Goal: Information Seeking & Learning: Compare options

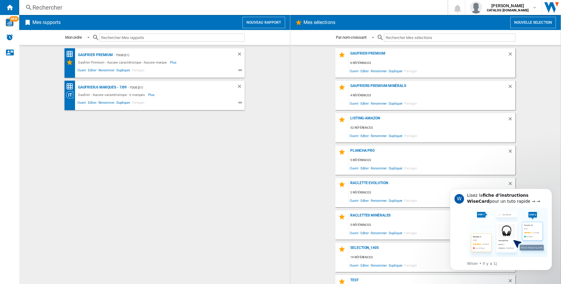
click at [48, 11] on div "Rechercher" at bounding box center [231, 7] width 399 height 8
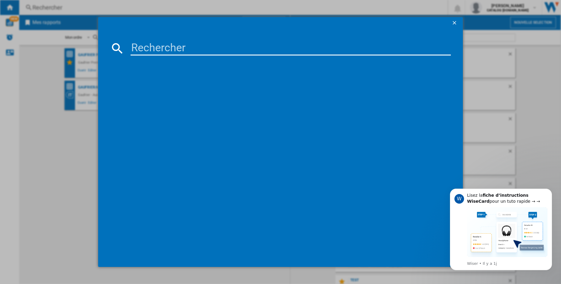
click at [146, 49] on input at bounding box center [291, 48] width 320 height 14
type input "179201"
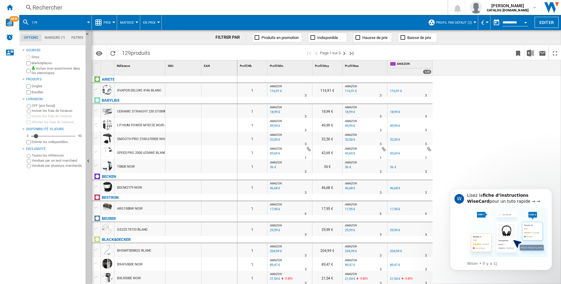
click at [49, 6] on div "Rechercher" at bounding box center [231, 7] width 399 height 8
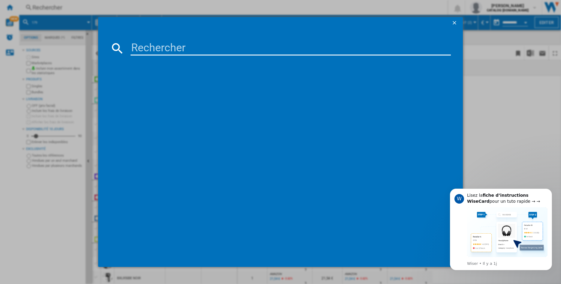
click at [155, 52] on input at bounding box center [291, 48] width 320 height 14
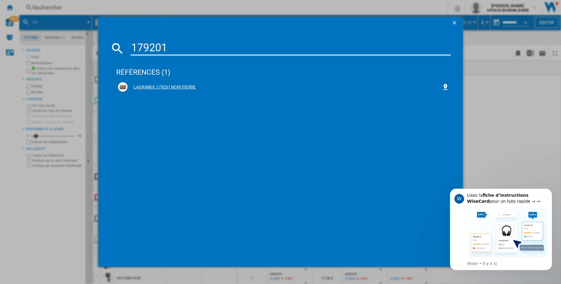
type input "179201"
click at [150, 85] on div "LAGRANGE 179201 NOIR PIERRE" at bounding box center [285, 87] width 314 height 6
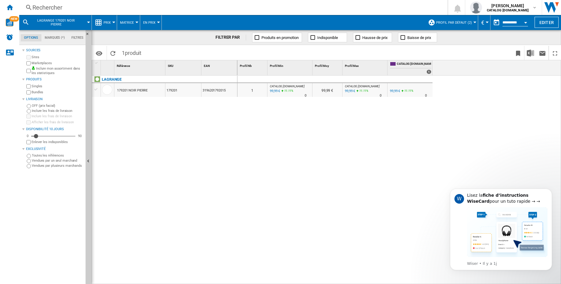
click at [470, 23] on button "Profil par défaut (2)" at bounding box center [455, 22] width 39 height 15
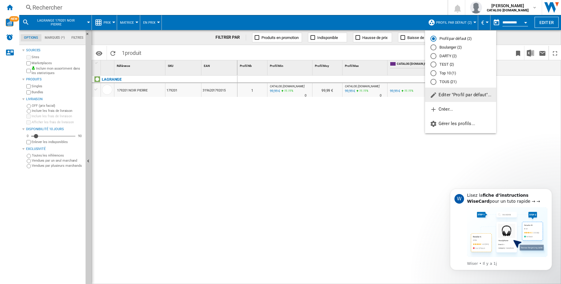
click at [435, 56] on div "DARTY (2)" at bounding box center [433, 56] width 6 height 6
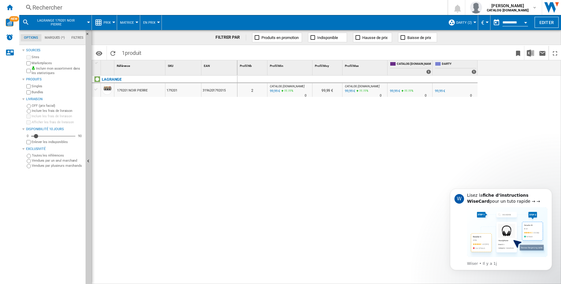
click at [144, 91] on div "179201 NOIR PIERRE" at bounding box center [132, 91] width 31 height 14
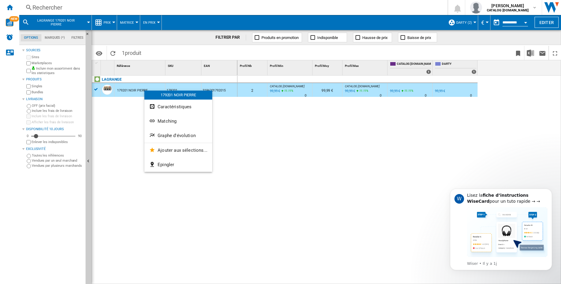
click at [469, 21] on div at bounding box center [280, 142] width 561 height 284
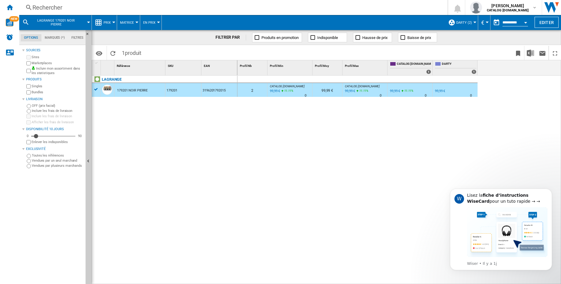
click at [468, 21] on span "DARTY (2)" at bounding box center [464, 23] width 16 height 4
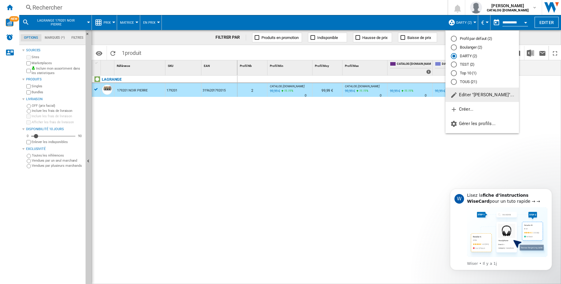
drag, startPoint x: 453, startPoint y: 38, endPoint x: 324, endPoint y: 95, distance: 140.8
click at [453, 38] on div "Profil par défaut (2)" at bounding box center [454, 39] width 6 height 6
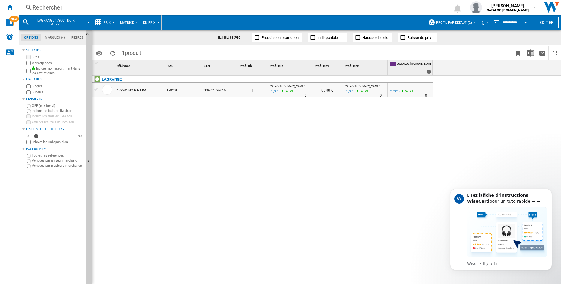
click at [457, 19] on button "Profil par défaut (2)" at bounding box center [455, 22] width 39 height 15
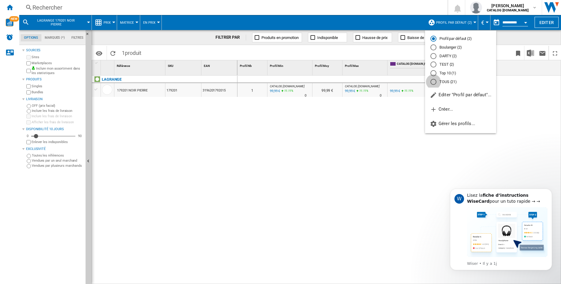
click at [434, 83] on div "TOUS (21)" at bounding box center [433, 82] width 6 height 6
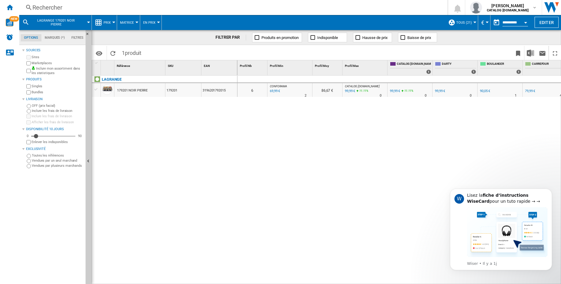
click at [140, 92] on div "179201 NOIR PIERRE" at bounding box center [132, 91] width 31 height 14
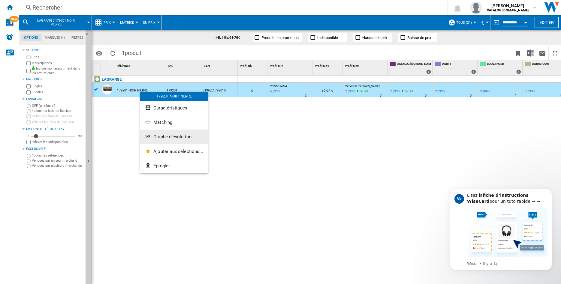
click at [158, 133] on button "Graphe d'évolution" at bounding box center [174, 137] width 68 height 14
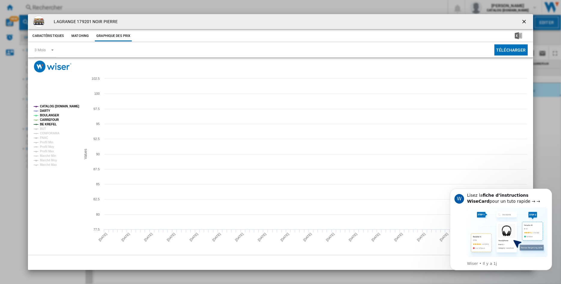
click at [44, 105] on tspan "CATALOG [DOMAIN_NAME]" at bounding box center [59, 106] width 39 height 3
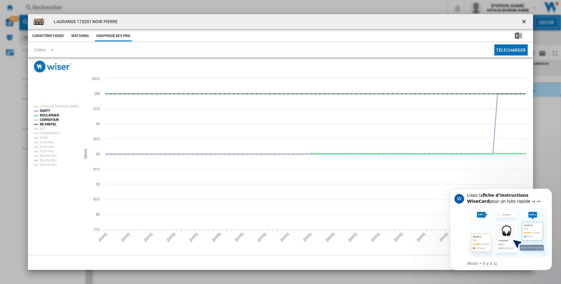
click at [43, 114] on tspan "BOULANGER" at bounding box center [49, 115] width 19 height 3
drag, startPoint x: 41, startPoint y: 119, endPoint x: 43, endPoint y: 127, distance: 8.1
click at [41, 119] on tspan "CARREFOUR" at bounding box center [49, 119] width 19 height 3
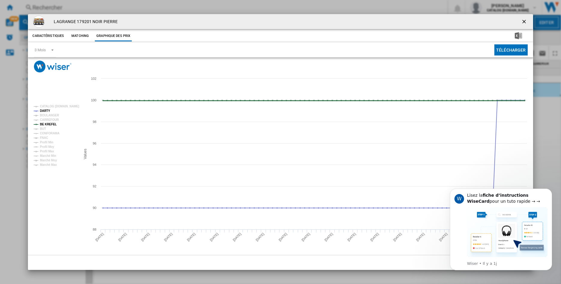
click at [43, 124] on tspan "BE KREFEL" at bounding box center [48, 124] width 17 height 3
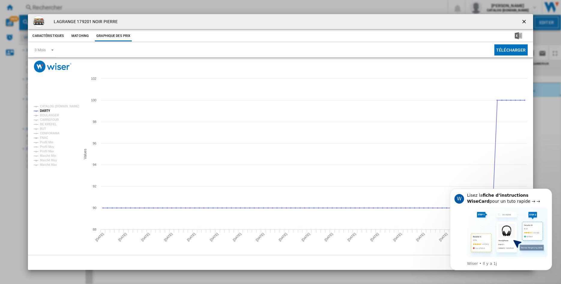
click at [524, 21] on ng-md-icon "getI18NText('BUTTONS.CLOSE_DIALOG')" at bounding box center [524, 22] width 7 height 7
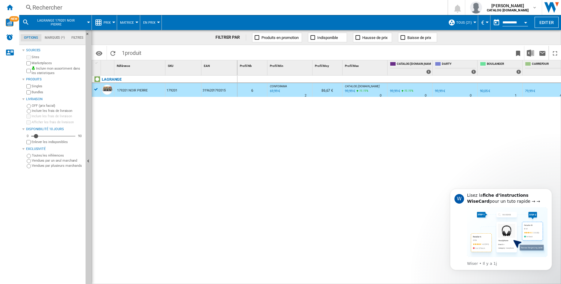
click at [74, 8] on div "Rechercher" at bounding box center [231, 7] width 399 height 8
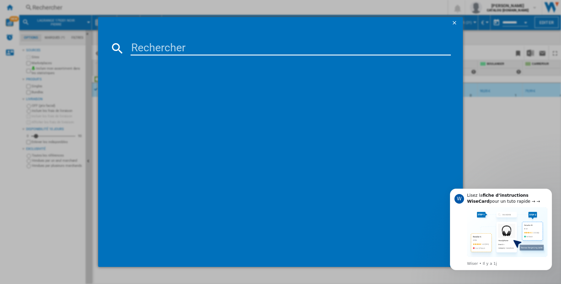
click at [158, 49] on input at bounding box center [291, 48] width 320 height 14
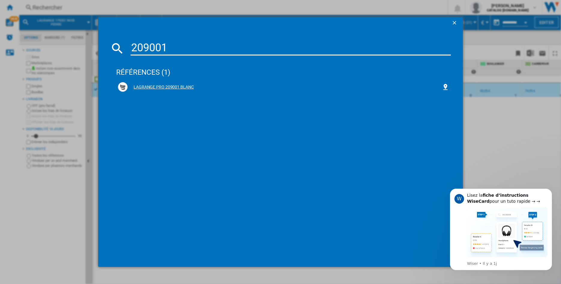
type input "209001"
click at [153, 83] on div "LAGRANGE PRO 209001 BLANC" at bounding box center [283, 87] width 331 height 10
click at [159, 90] on div "LAGRANGE PRO 209001 BLANC" at bounding box center [283, 87] width 331 height 10
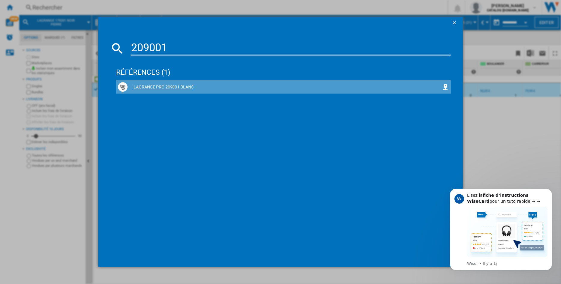
click at [164, 86] on div "LAGRANGE PRO 209001 BLANC" at bounding box center [285, 87] width 314 height 6
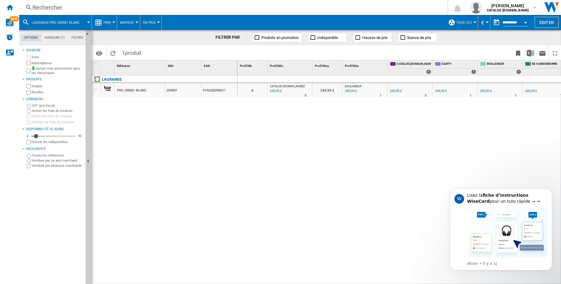
click at [131, 92] on div "PRO 209001 BLANC" at bounding box center [131, 91] width 29 height 14
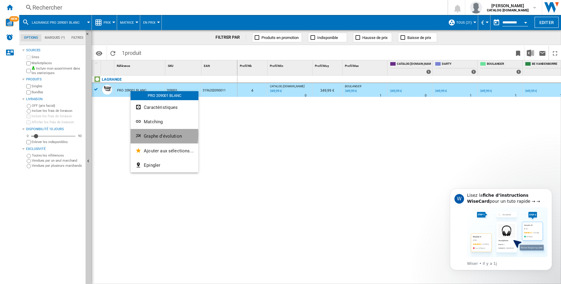
click at [146, 135] on span "Graphe d'évolution" at bounding box center [163, 136] width 38 height 5
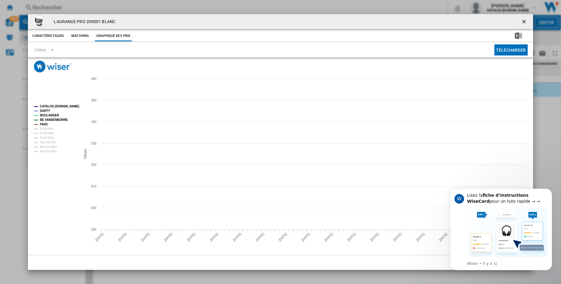
click at [45, 115] on tspan "BOULANGER" at bounding box center [49, 115] width 19 height 3
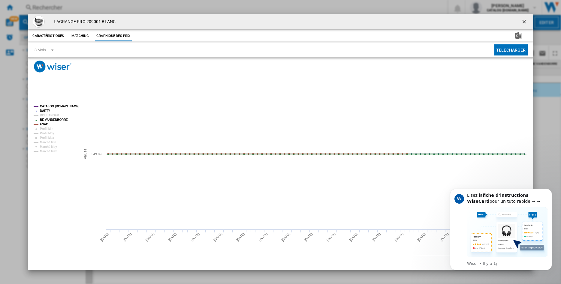
click at [45, 120] on tspan "BE VANDENBORRE" at bounding box center [54, 119] width 28 height 3
drag, startPoint x: 41, startPoint y: 126, endPoint x: 44, endPoint y: 119, distance: 7.6
click at [41, 125] on tspan "FNAC" at bounding box center [44, 124] width 8 height 3
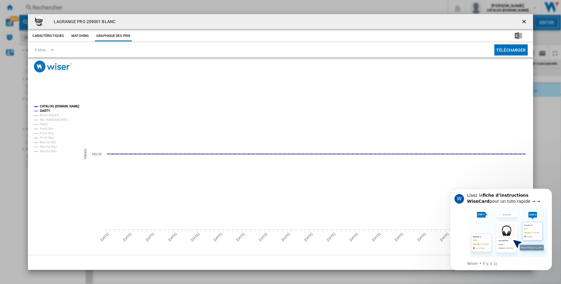
click at [49, 106] on tspan "CATALOG [DOMAIN_NAME]" at bounding box center [59, 106] width 39 height 3
click at [50, 116] on tspan "BOULANGER" at bounding box center [49, 115] width 19 height 3
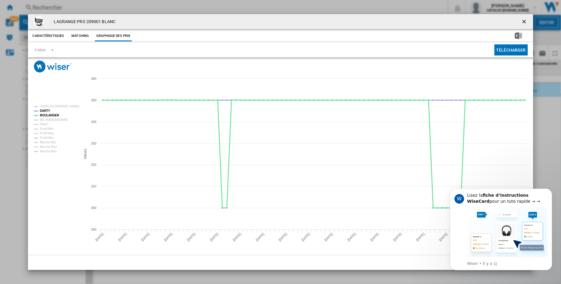
click at [50, 116] on tspan "BOULANGER" at bounding box center [49, 115] width 19 height 3
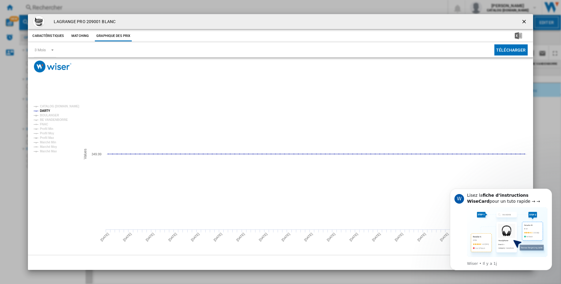
click at [524, 21] on ng-md-icon "getI18NText('BUTTONS.CLOSE_DIALOG')" at bounding box center [524, 22] width 7 height 7
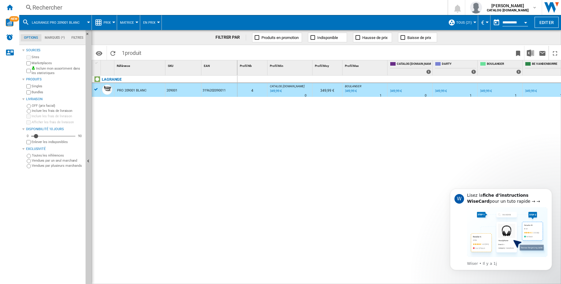
click at [51, 9] on div "Rechercher" at bounding box center [231, 7] width 399 height 8
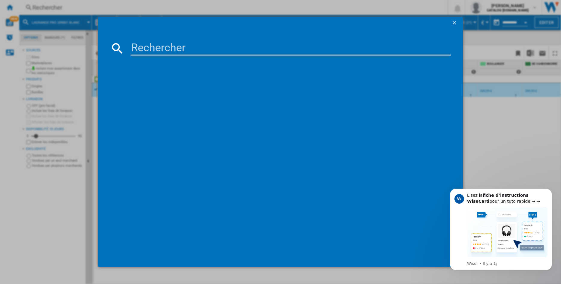
drag, startPoint x: 129, startPoint y: 46, endPoint x: 132, endPoint y: 47, distance: 3.1
click at [130, 46] on div at bounding box center [280, 48] width 341 height 14
click at [135, 47] on input at bounding box center [291, 48] width 320 height 14
type input "349402"
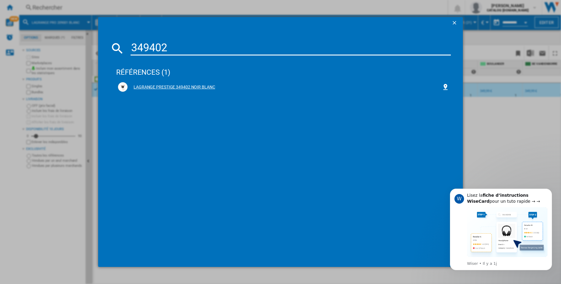
click at [182, 87] on div "LAGRANGE PRESTIGE 349402 NOIR BLANC" at bounding box center [285, 87] width 314 height 6
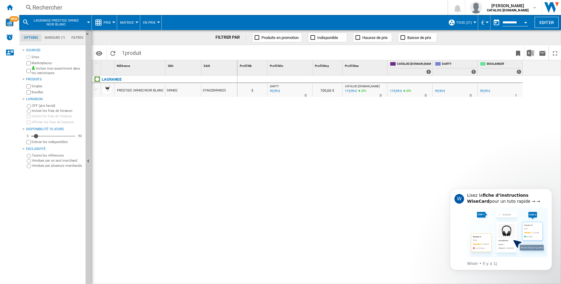
click at [128, 93] on div "PRESTIGE 349402 NOIR BLANC" at bounding box center [140, 91] width 46 height 14
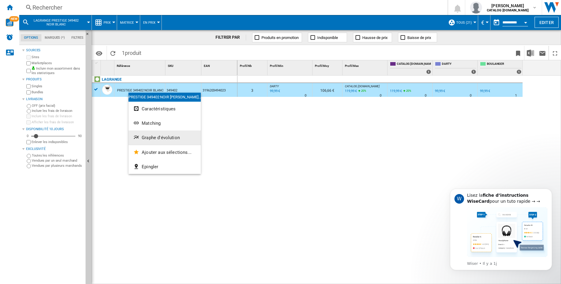
click at [145, 133] on button "Graphe d'évolution" at bounding box center [164, 138] width 72 height 14
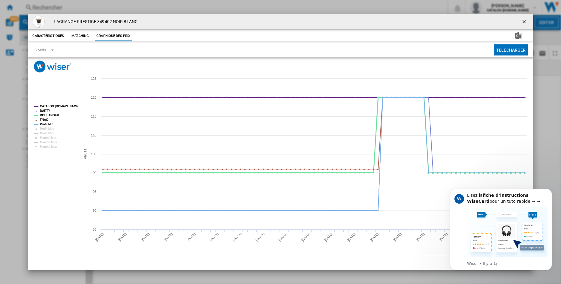
click at [48, 115] on tspan "BOULANGER" at bounding box center [49, 115] width 19 height 3
click at [43, 120] on tspan "FNAC" at bounding box center [44, 119] width 8 height 3
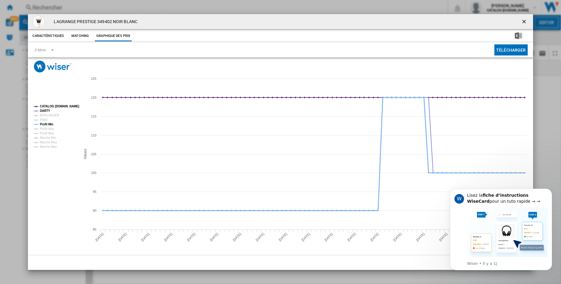
click at [43, 124] on tspan "Profil Min" at bounding box center [47, 124] width 14 height 3
click at [49, 107] on tspan "CATALOG [DOMAIN_NAME]" at bounding box center [59, 106] width 39 height 3
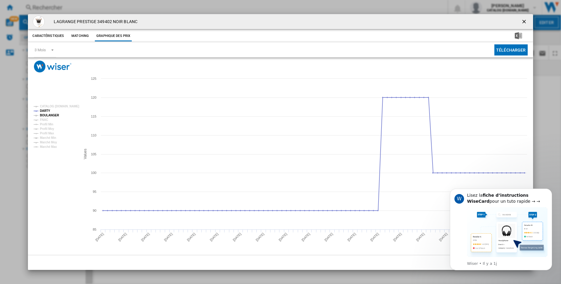
click at [48, 114] on tspan "BOULANGER" at bounding box center [49, 115] width 19 height 3
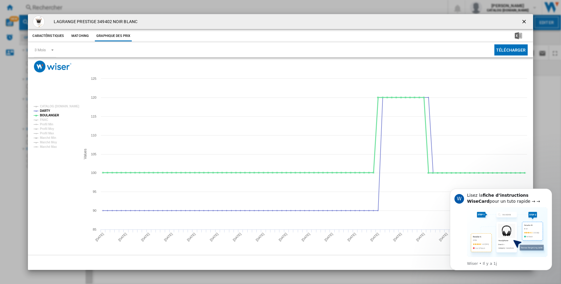
click at [48, 114] on tspan "BOULANGER" at bounding box center [49, 115] width 19 height 3
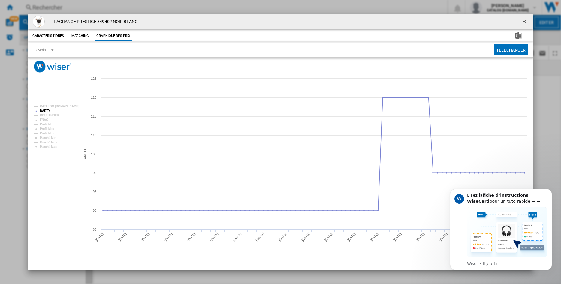
click at [48, 114] on tspan "BOULANGER" at bounding box center [49, 115] width 19 height 3
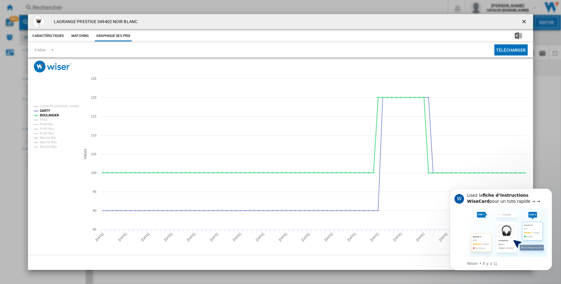
click at [48, 114] on tspan "BOULANGER" at bounding box center [49, 115] width 19 height 3
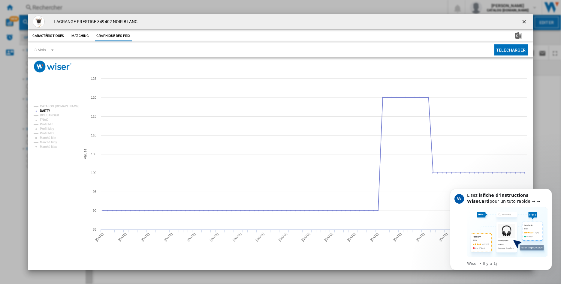
drag, startPoint x: 523, startPoint y: 22, endPoint x: 516, endPoint y: 22, distance: 6.6
click at [523, 22] on ng-md-icon "getI18NText('BUTTONS.CLOSE_DIALOG')" at bounding box center [524, 22] width 7 height 7
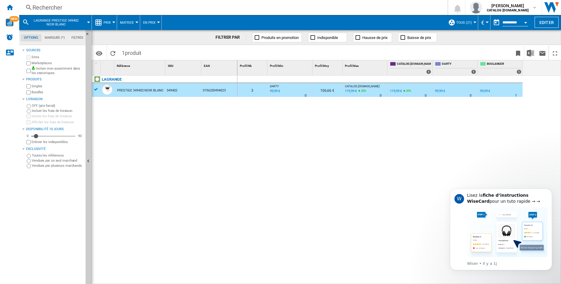
click at [62, 10] on div "Rechercher" at bounding box center [231, 7] width 399 height 8
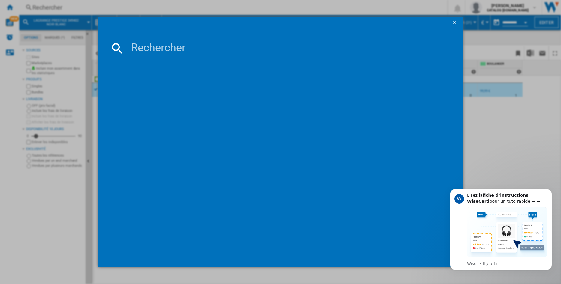
click at [134, 47] on input at bounding box center [291, 48] width 320 height 14
type input "089004"
click at [146, 87] on div "LAGRANGE 089004 NOIR" at bounding box center [285, 87] width 314 height 6
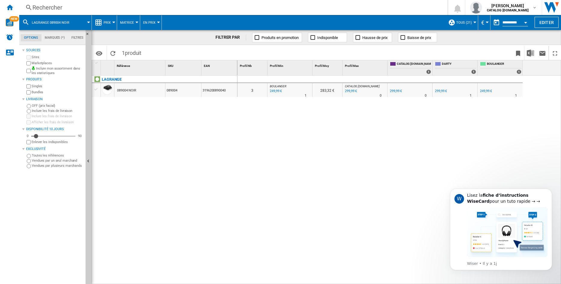
click at [137, 90] on div "089004 NOIR" at bounding box center [139, 90] width 51 height 14
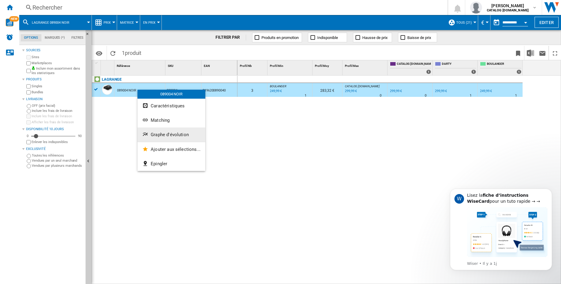
click at [156, 135] on span "Graphe d'évolution" at bounding box center [170, 134] width 38 height 5
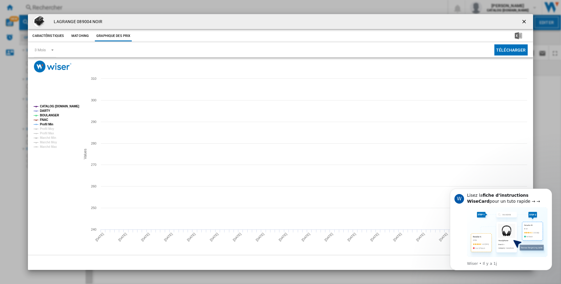
click at [46, 116] on tspan "BOULANGER" at bounding box center [49, 115] width 19 height 3
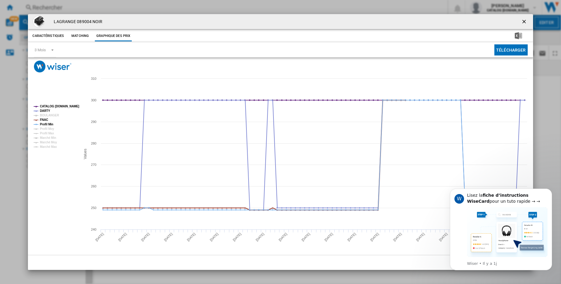
click at [45, 119] on tspan "FNAC" at bounding box center [44, 119] width 8 height 3
click at [44, 123] on tspan "Profil Min" at bounding box center [47, 124] width 14 height 3
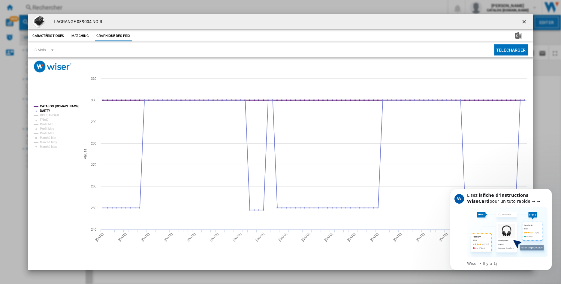
click at [49, 106] on tspan "CATALOG [DOMAIN_NAME]" at bounding box center [59, 106] width 39 height 3
click at [48, 114] on tspan "BOULANGER" at bounding box center [49, 115] width 19 height 3
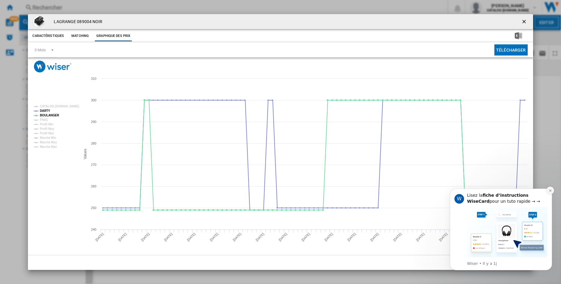
click at [550, 192] on button "Dismiss notification" at bounding box center [550, 191] width 8 height 8
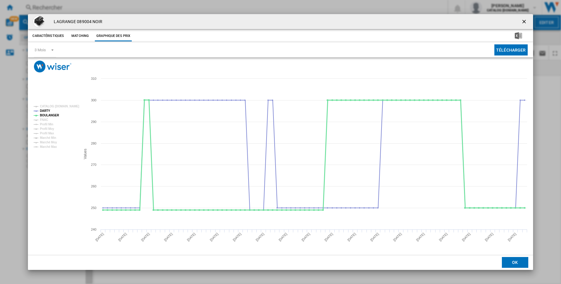
click at [48, 115] on tspan "BOULANGER" at bounding box center [49, 115] width 19 height 3
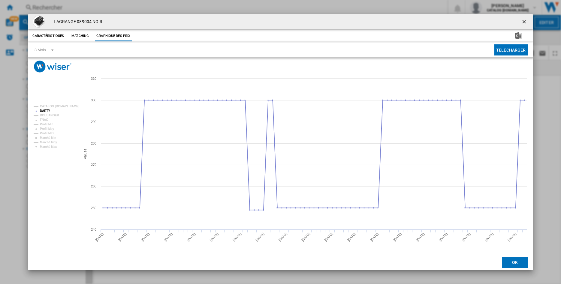
click at [48, 115] on tspan "BOULANGER" at bounding box center [49, 115] width 19 height 3
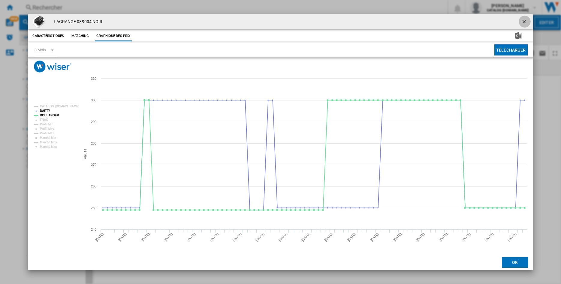
click at [522, 22] on ng-md-icon "getI18NText('BUTTONS.CLOSE_DIALOG')" at bounding box center [524, 22] width 7 height 7
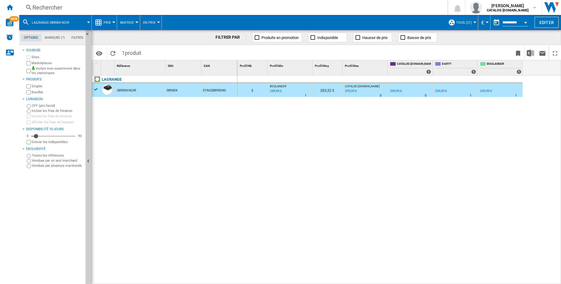
click at [57, 6] on div "Rechercher" at bounding box center [231, 7] width 399 height 8
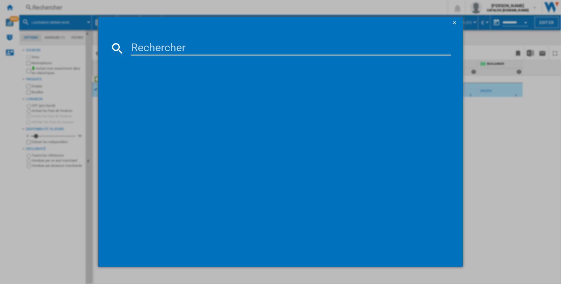
click at [133, 51] on input at bounding box center [291, 48] width 320 height 14
type input "0"
type input "028463"
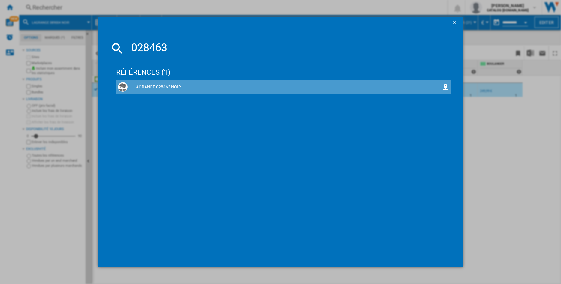
click at [146, 86] on div "LAGRANGE 028463 NOIR" at bounding box center [285, 87] width 314 height 6
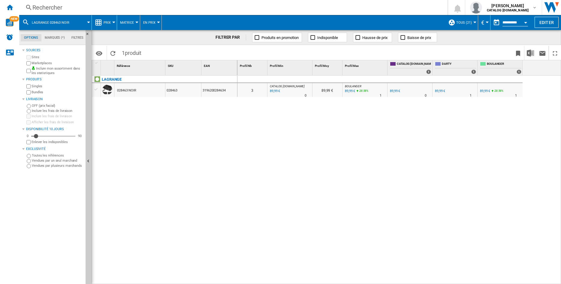
click at [127, 90] on div "028463 NOIR" at bounding box center [126, 91] width 19 height 14
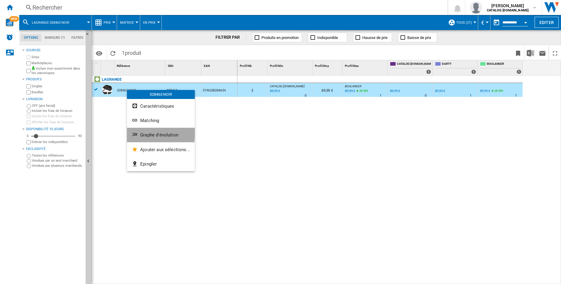
click at [141, 133] on span "Graphe d'évolution" at bounding box center [159, 134] width 38 height 5
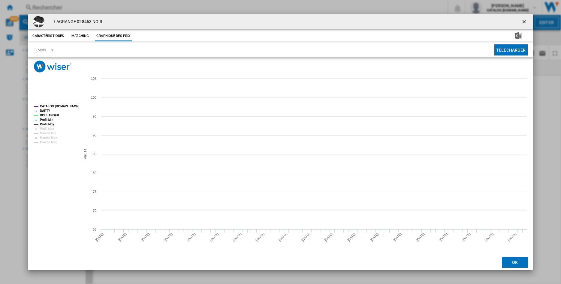
click at [47, 119] on tspan "Profil Min" at bounding box center [47, 119] width 14 height 3
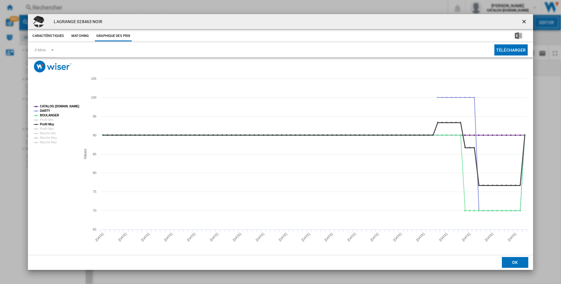
click at [45, 123] on tspan "Profil Moy" at bounding box center [47, 124] width 14 height 3
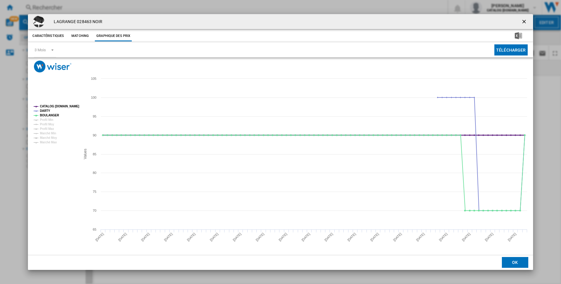
click at [54, 105] on tspan "CATALOG [DOMAIN_NAME]" at bounding box center [59, 106] width 39 height 3
click at [47, 115] on tspan "BOULANGER" at bounding box center [49, 115] width 19 height 3
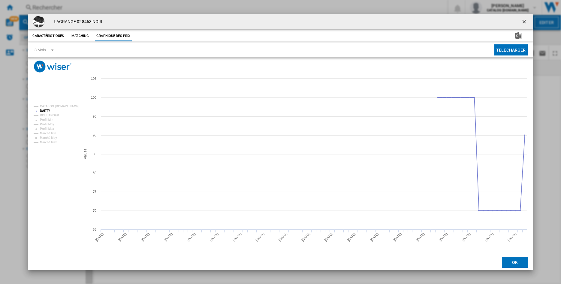
click at [47, 115] on tspan "BOULANGER" at bounding box center [49, 115] width 19 height 3
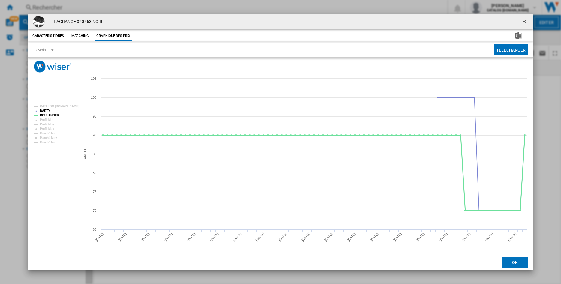
click at [47, 115] on tspan "BOULANGER" at bounding box center [49, 115] width 19 height 3
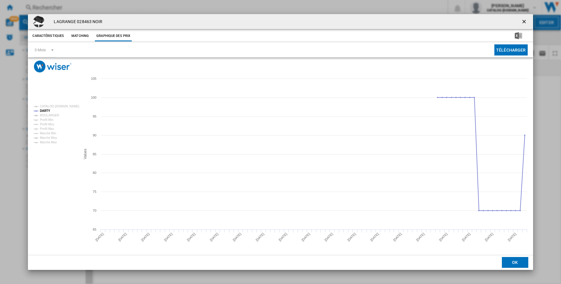
click at [47, 115] on tspan "BOULANGER" at bounding box center [49, 115] width 19 height 3
